Goal: Book appointment/travel/reservation

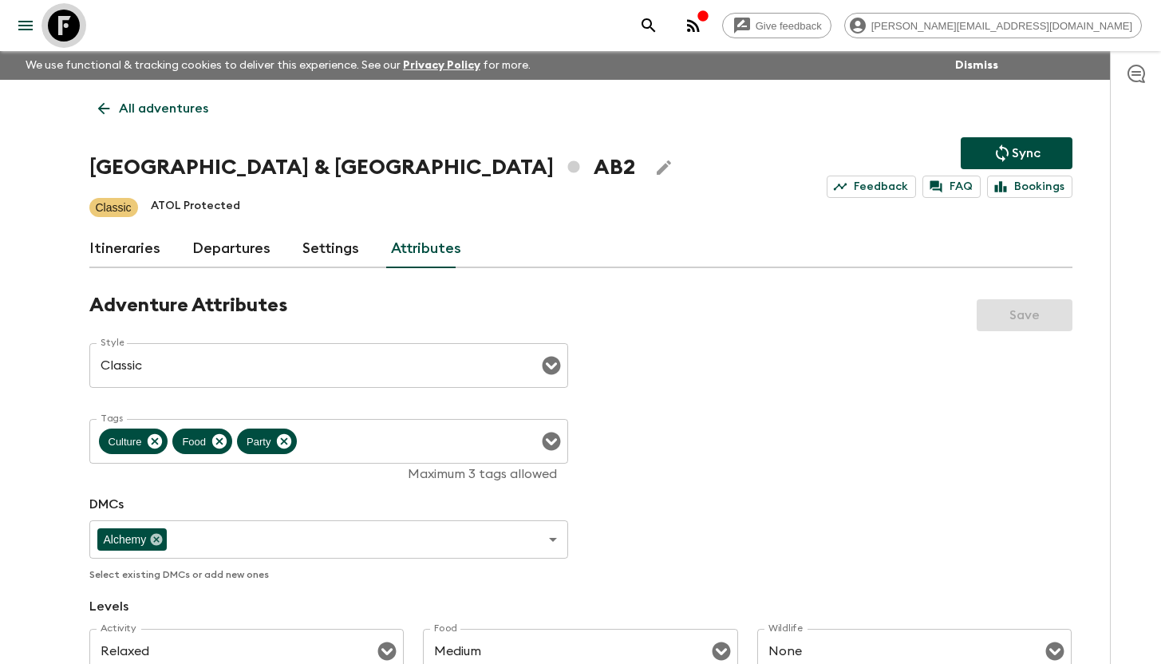
click at [63, 27] on icon at bounding box center [64, 26] width 32 height 32
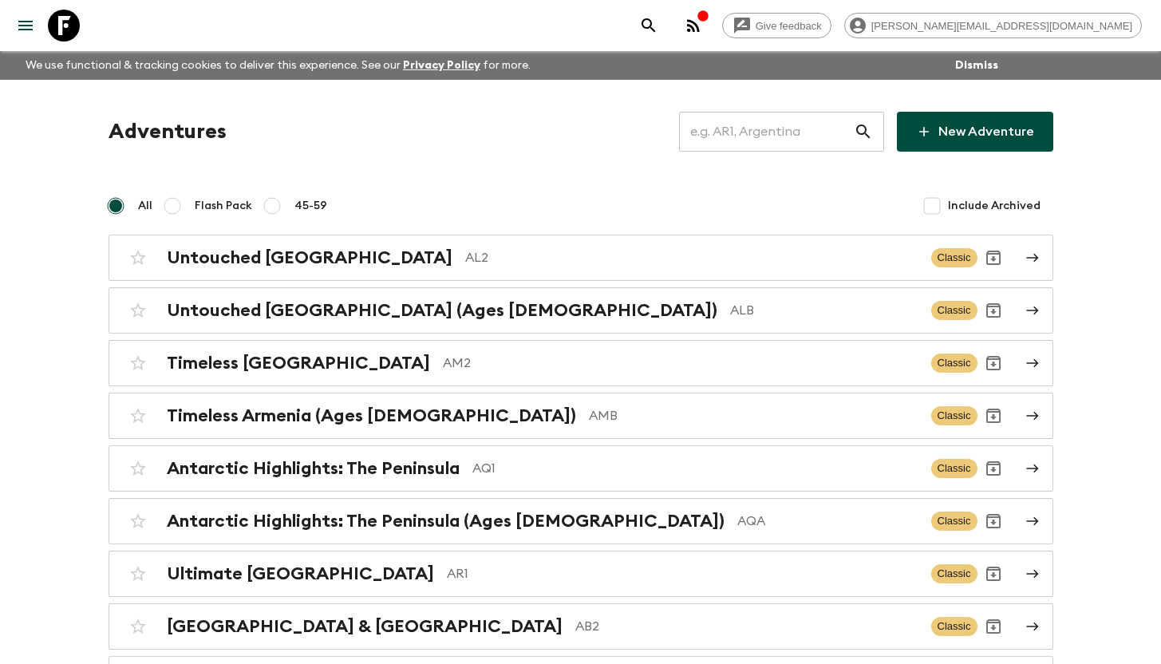
click at [739, 126] on input "text" at bounding box center [766, 131] width 175 height 45
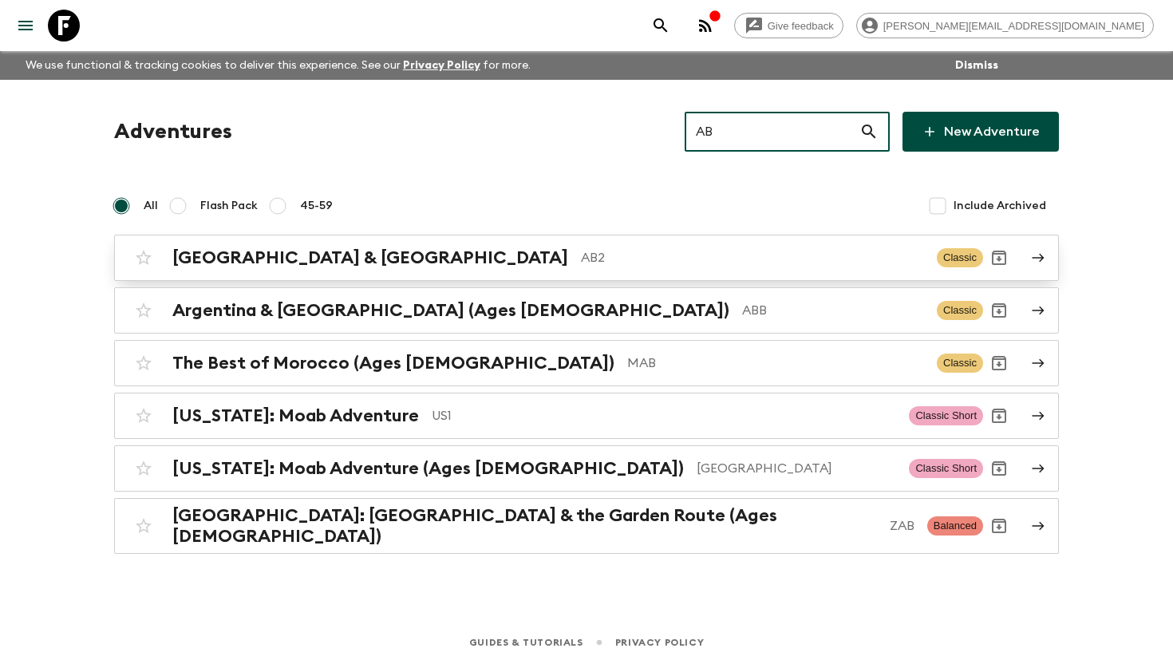
type input "AB"
click at [581, 252] on p "AB2" at bounding box center [752, 257] width 343 height 19
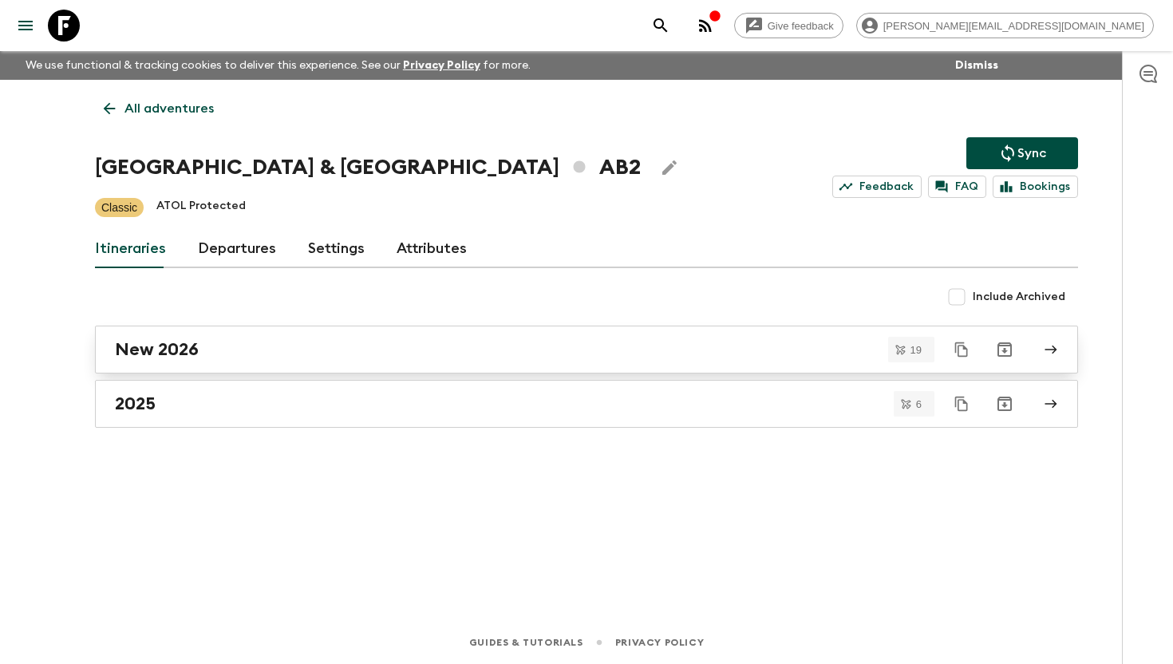
click at [264, 348] on div "New 2026" at bounding box center [571, 349] width 913 height 21
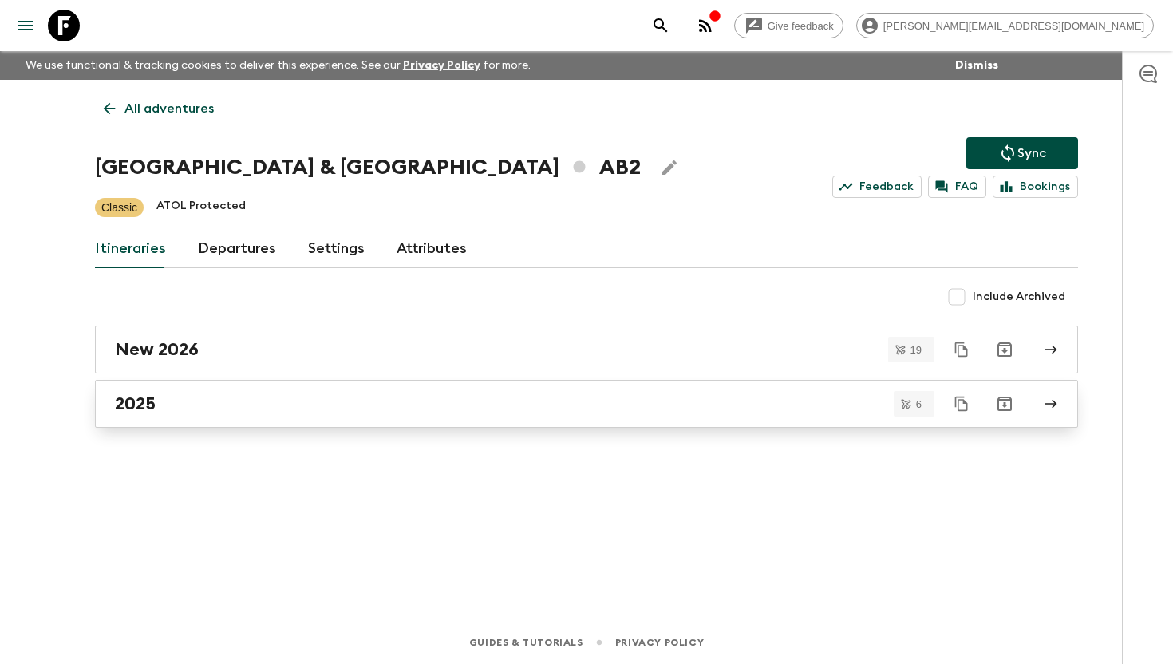
click at [170, 414] on link "2025" at bounding box center [586, 404] width 983 height 48
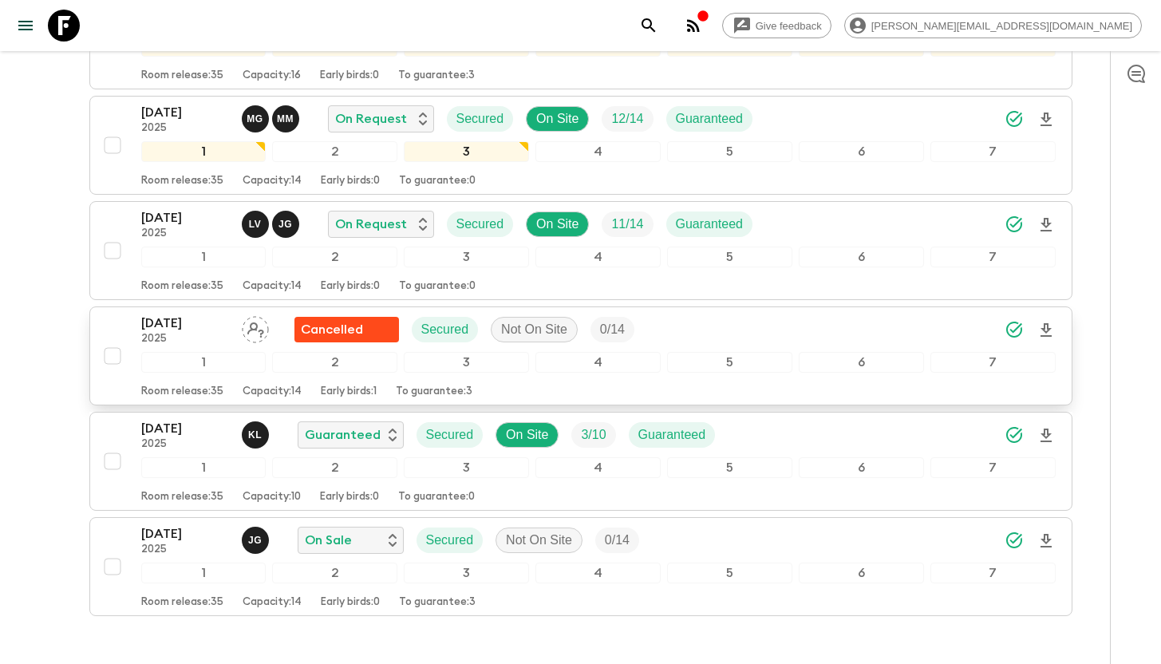
scroll to position [447, 0]
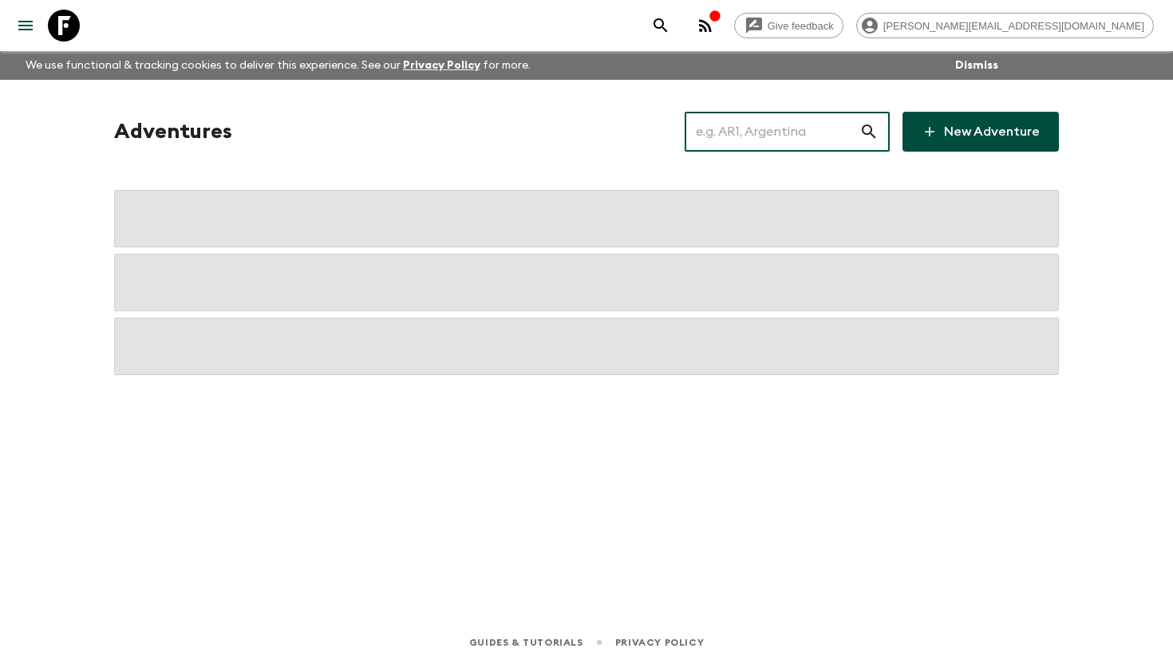
click at [744, 131] on input "text" at bounding box center [772, 131] width 175 height 45
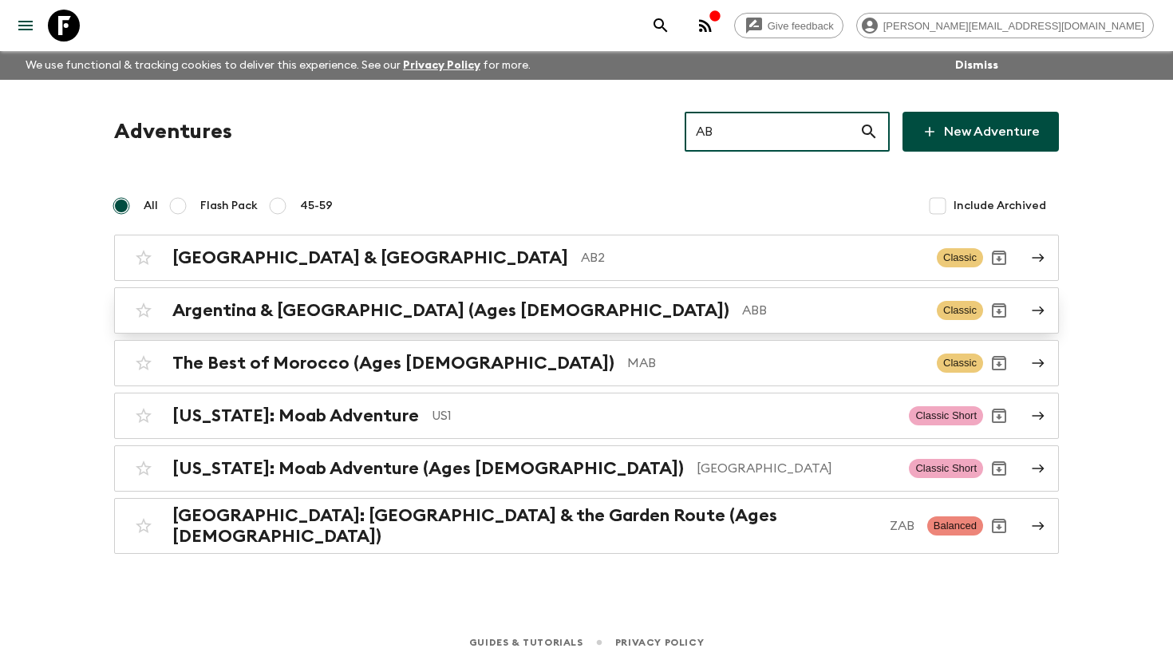
type input "AB"
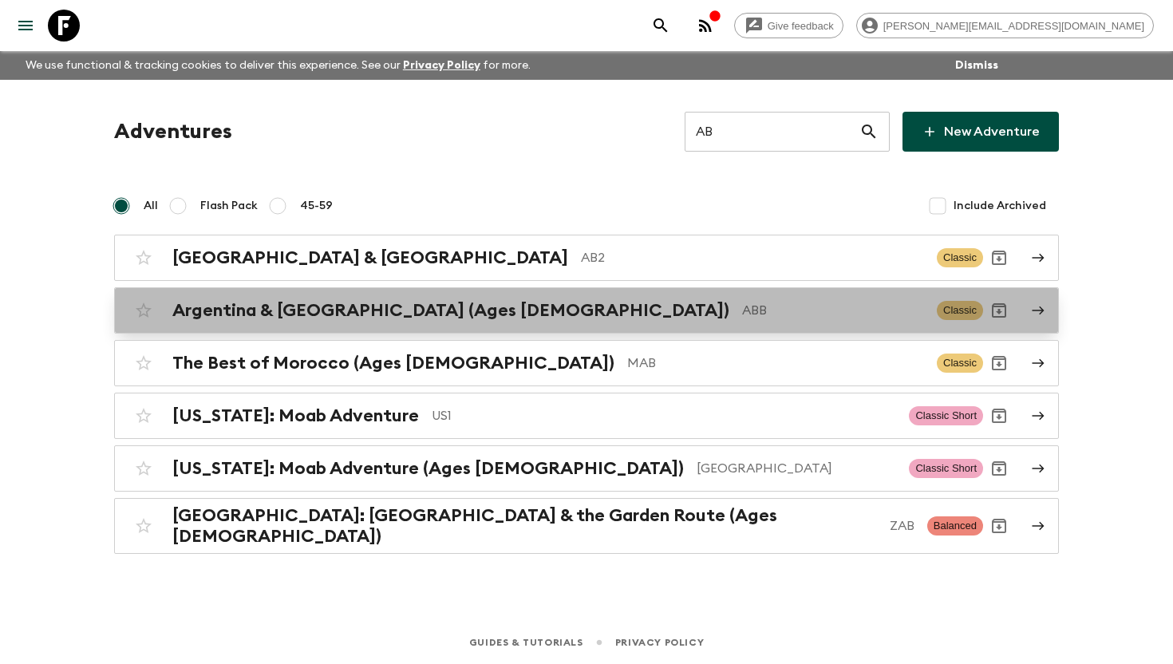
click at [742, 310] on p "ABB" at bounding box center [833, 310] width 182 height 19
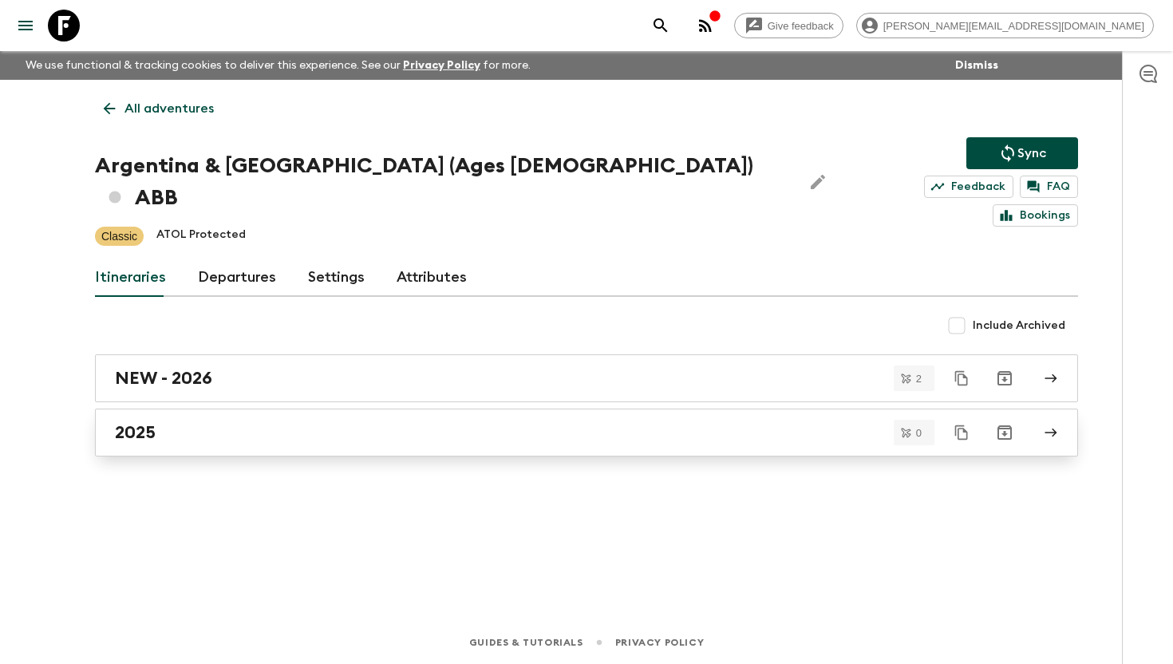
click at [302, 422] on div "2025" at bounding box center [571, 432] width 913 height 21
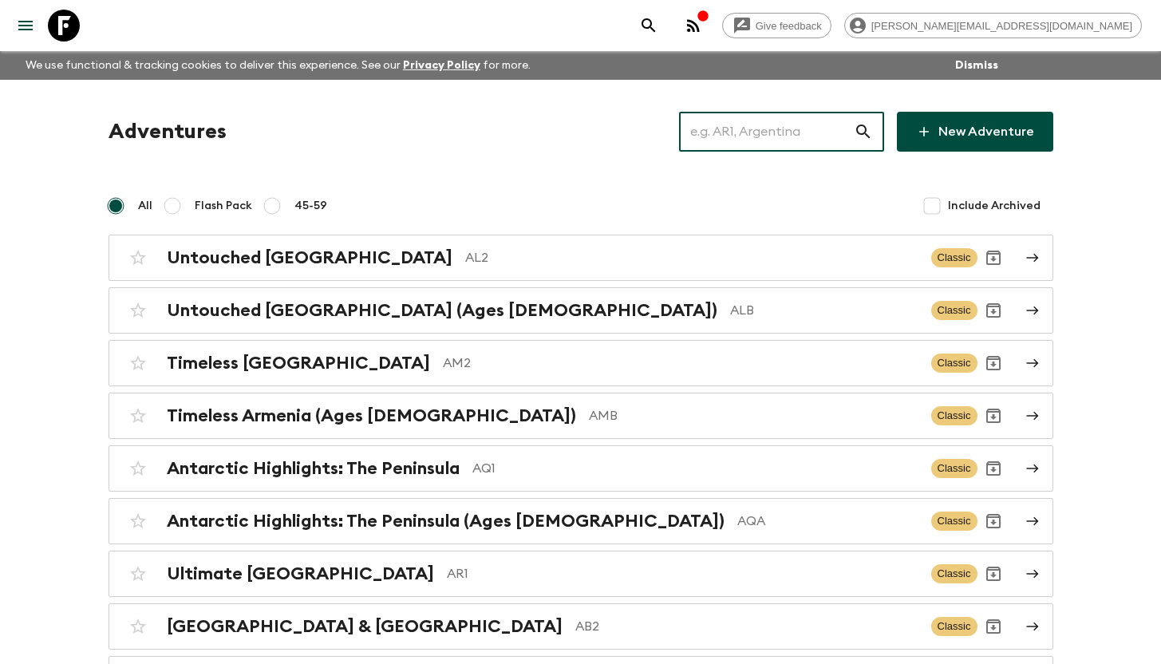
click at [776, 134] on input "text" at bounding box center [766, 131] width 175 height 45
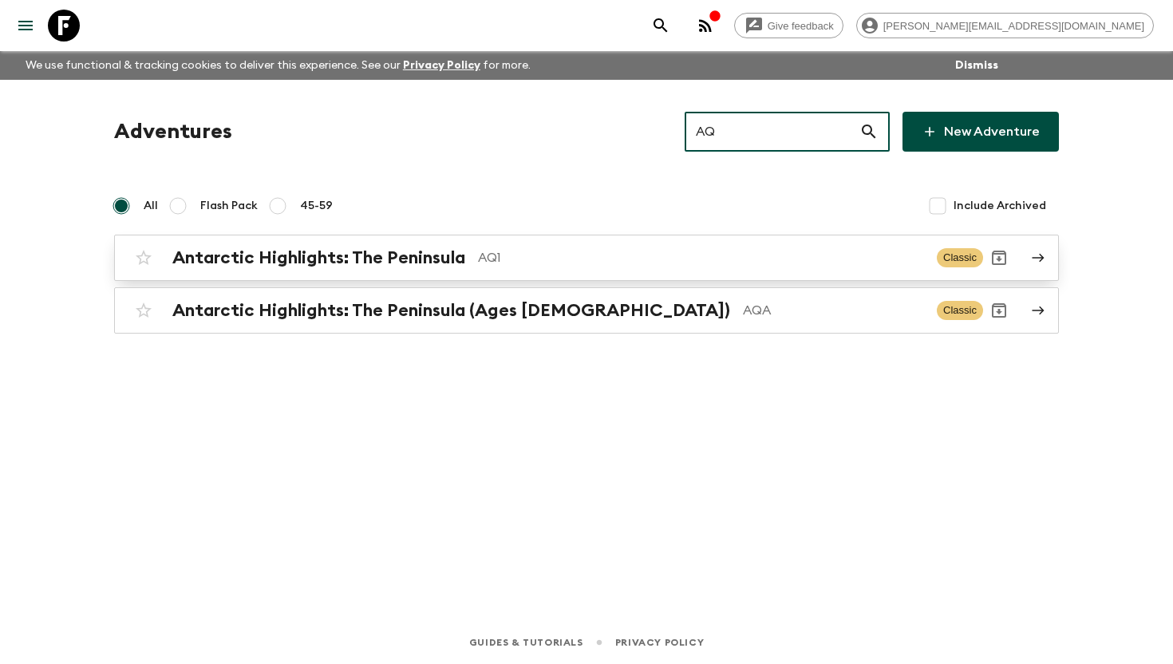
type input "AQ"
click at [497, 267] on div "Antarctic Highlights: The Peninsula AQ1" at bounding box center [548, 257] width 752 height 21
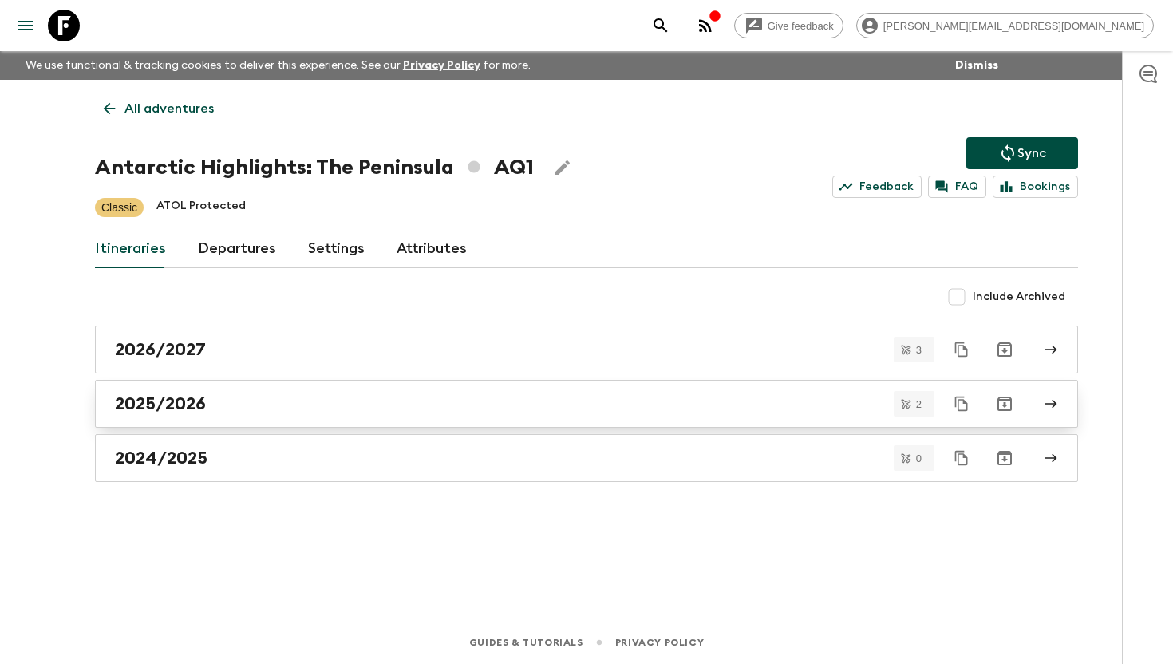
click at [258, 389] on link "2025/2026" at bounding box center [586, 404] width 983 height 48
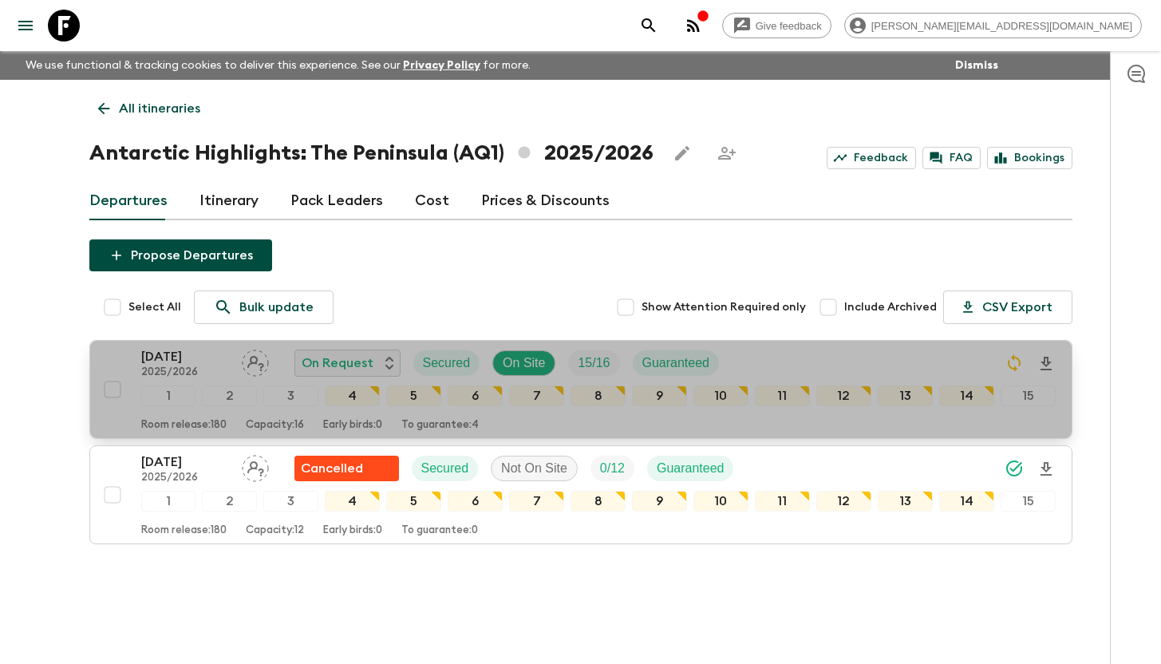
click at [184, 354] on p "[DATE]" at bounding box center [185, 356] width 88 height 19
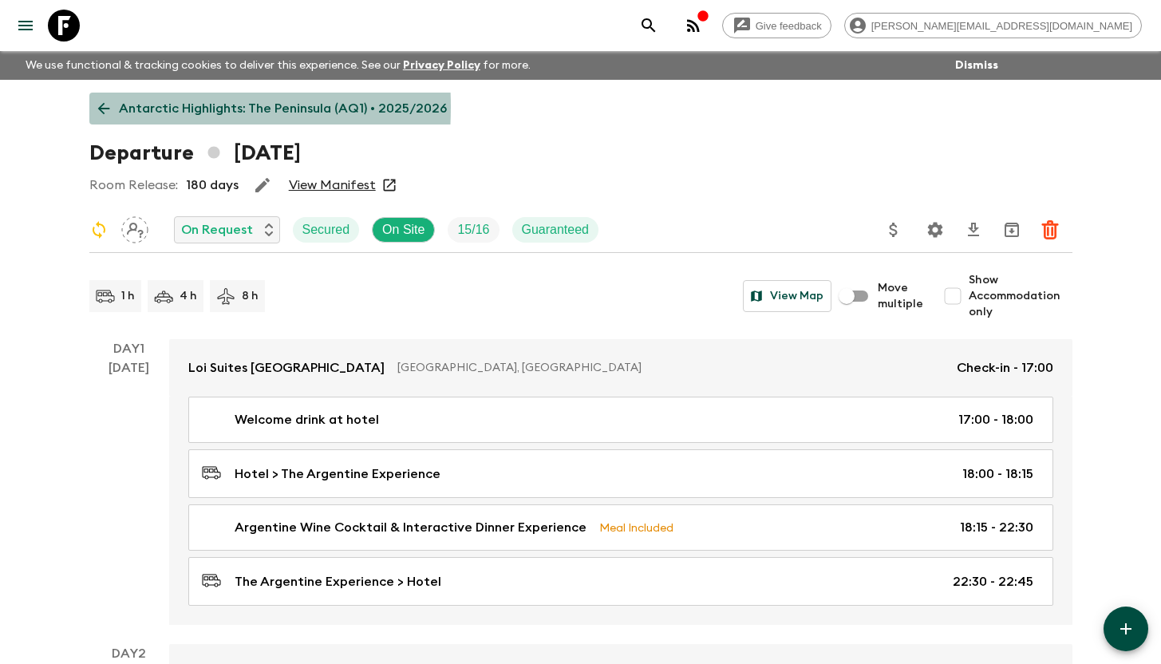
click at [105, 107] on icon at bounding box center [104, 109] width 18 height 18
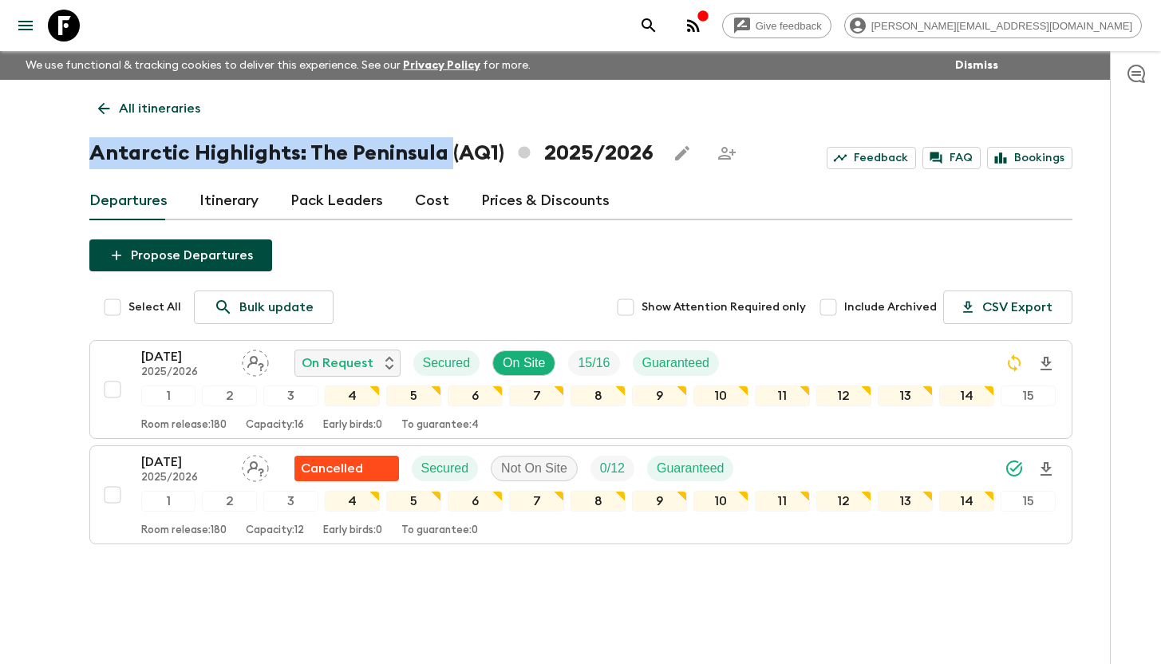
drag, startPoint x: 439, startPoint y: 156, endPoint x: 76, endPoint y: 160, distance: 363.1
click at [76, 160] on div "All itineraries Antarctic Highlights: The Peninsula (AQ1) 2025/2026 Feedback FA…" at bounding box center [580, 341] width 1021 height 522
